Goal: Information Seeking & Learning: Learn about a topic

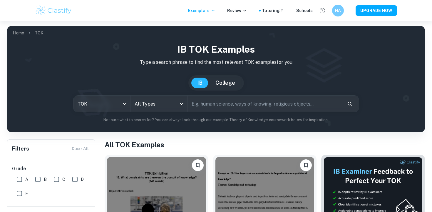
click at [115, 104] on body "We value your privacy We use cookies to enhance your browsing experience, serve…" at bounding box center [216, 127] width 432 height 212
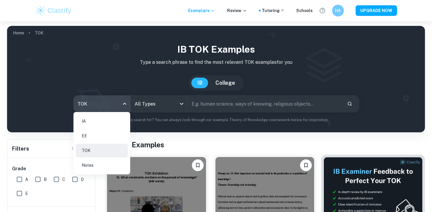
click at [105, 121] on li "IA" at bounding box center [102, 121] width 52 height 14
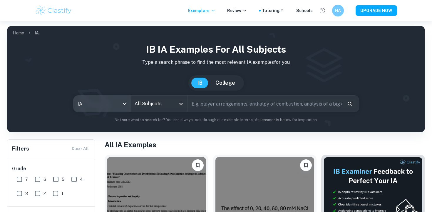
click at [183, 98] on div "All Subjects" at bounding box center [158, 103] width 57 height 16
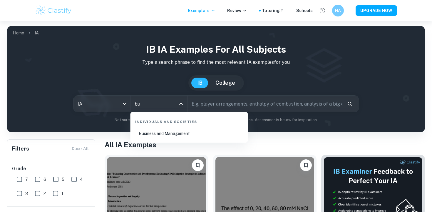
click at [179, 136] on li "Business and Management" at bounding box center [189, 134] width 113 height 14
type input "Business and Management"
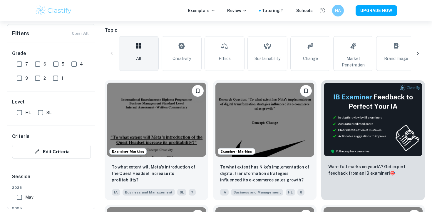
scroll to position [144, 0]
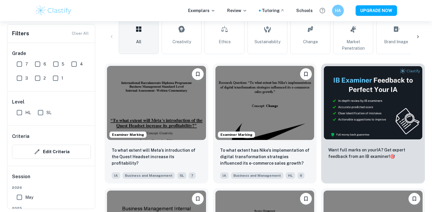
click at [21, 63] on input "7" at bounding box center [20, 64] width 12 height 12
checkbox input "true"
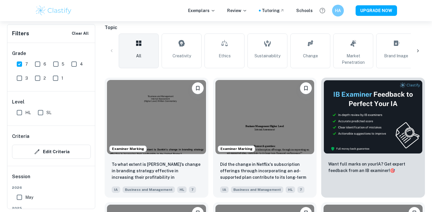
click at [16, 118] on input "HL" at bounding box center [20, 113] width 12 height 12
checkbox input "true"
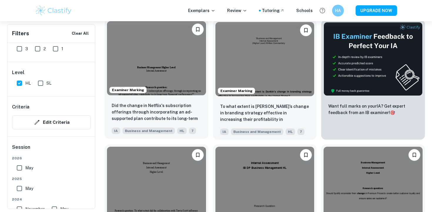
scroll to position [200, 0]
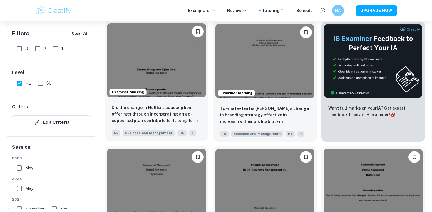
click at [165, 80] on img at bounding box center [156, 60] width 99 height 74
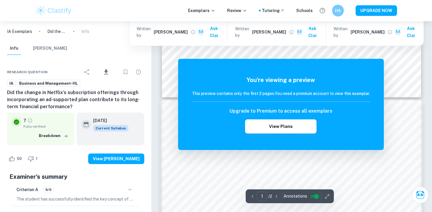
scroll to position [242, 0]
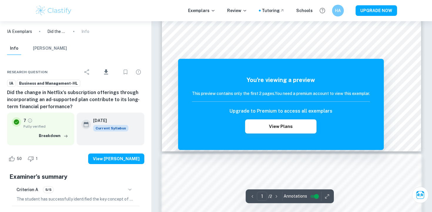
click at [314, 196] on input "controlled" at bounding box center [316, 196] width 21 height 7
click at [314, 198] on input "controlled" at bounding box center [311, 196] width 21 height 7
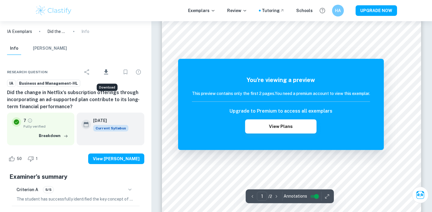
scroll to position [0, 0]
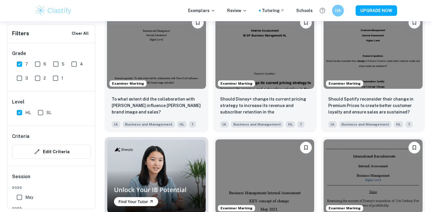
scroll to position [335, 0]
